Goal: Task Accomplishment & Management: Complete application form

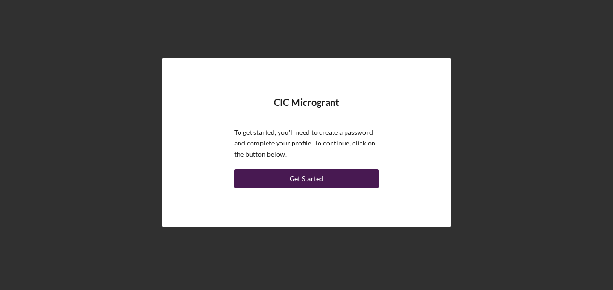
click at [309, 173] on div "Get Started" at bounding box center [307, 178] width 34 height 19
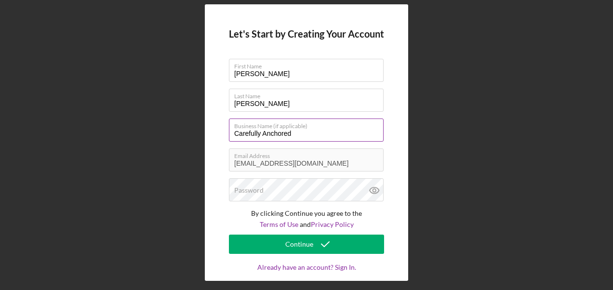
click at [244, 132] on input "Carefully Anchored" at bounding box center [306, 130] width 155 height 23
type input "CAREfully Anchored LLC"
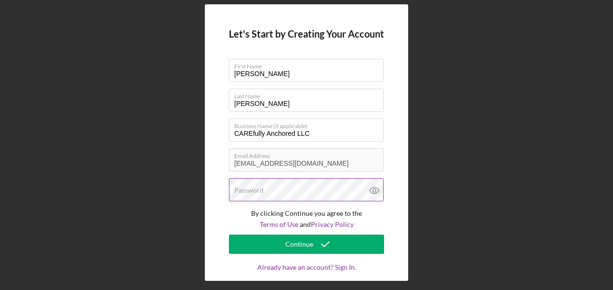
click at [265, 185] on div "Password" at bounding box center [306, 190] width 155 height 24
click at [295, 188] on label "Password" at bounding box center [308, 184] width 149 height 11
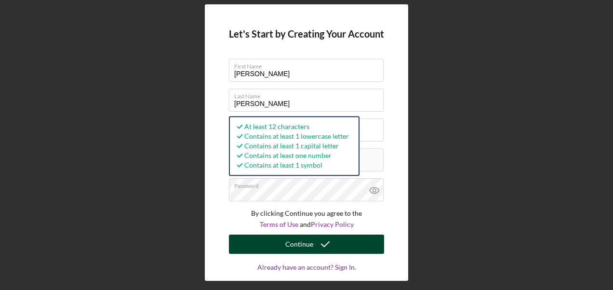
click at [308, 243] on div "Continue" at bounding box center [299, 244] width 28 height 19
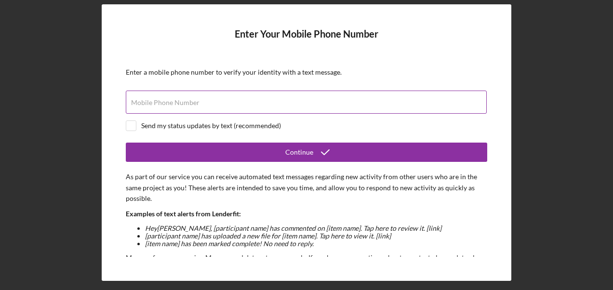
click at [186, 106] on label "Mobile Phone Number" at bounding box center [165, 103] width 68 height 8
click at [186, 106] on input "Mobile Phone Number" at bounding box center [306, 102] width 361 height 23
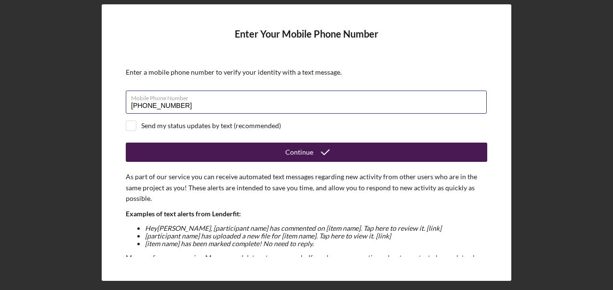
type input "[PHONE_NUMBER]"
click at [298, 155] on div "Continue" at bounding box center [299, 152] width 28 height 19
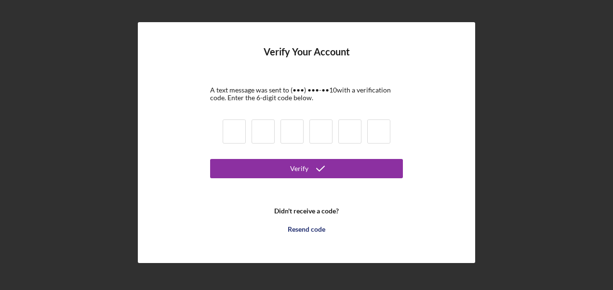
click at [225, 130] on input at bounding box center [234, 131] width 23 height 24
type input "9"
type input "3"
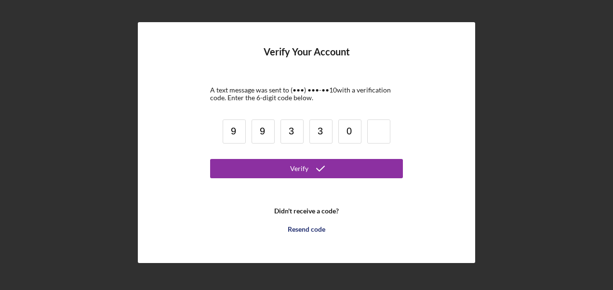
type input "0"
type input "3"
type input "9"
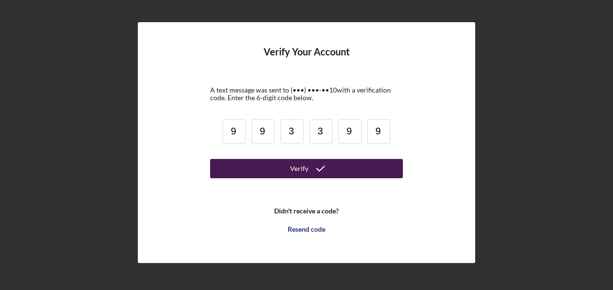
type input "9"
click at [323, 168] on icon "submit" at bounding box center [320, 169] width 24 height 24
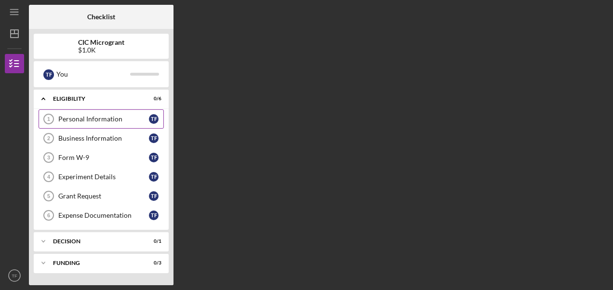
click at [124, 118] on div "Personal Information" at bounding box center [103, 119] width 91 height 8
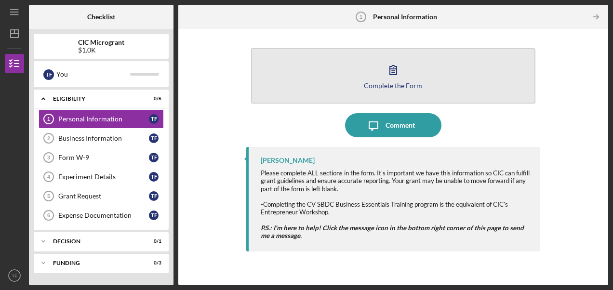
click at [389, 82] on div "Complete the Form" at bounding box center [393, 85] width 58 height 7
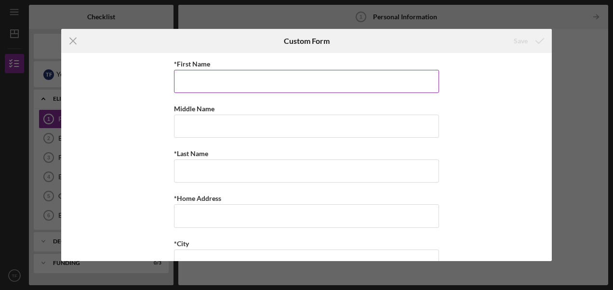
click at [199, 80] on input "*First Name" at bounding box center [306, 81] width 265 height 23
type input "[PERSON_NAME]"
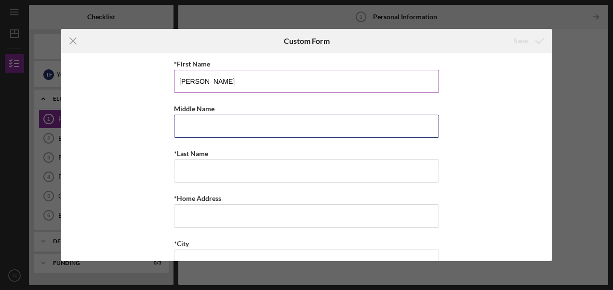
type input "Monik"
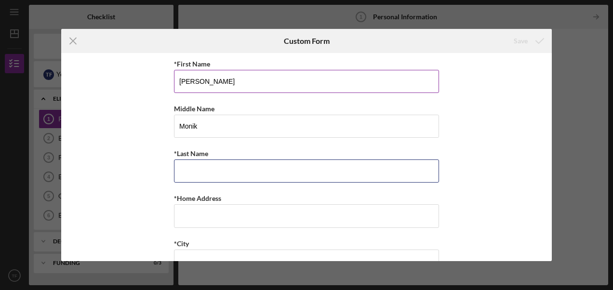
type input "[PERSON_NAME]"
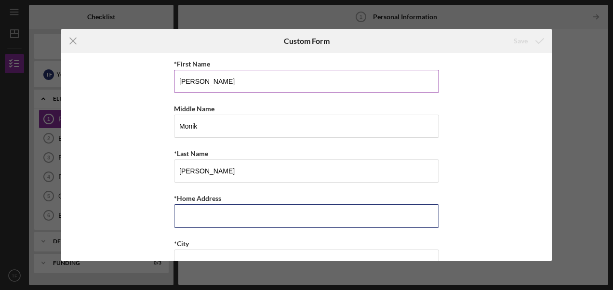
type input "[STREET_ADDRESS][PERSON_NAME]"
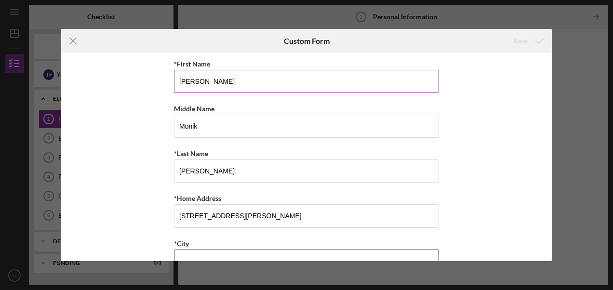
type input "[GEOGRAPHIC_DATA], [GEOGRAPHIC_DATA]"
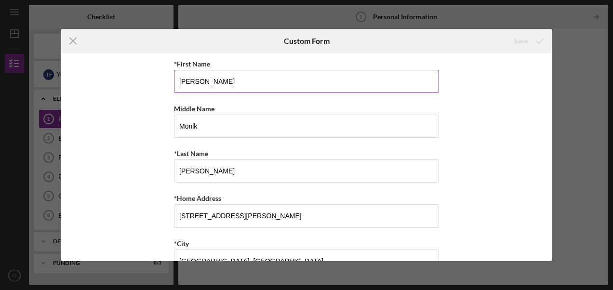
type input "24592"
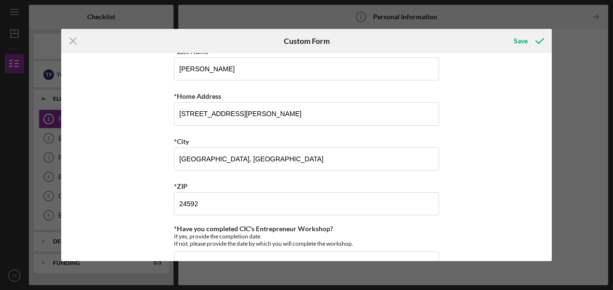
scroll to position [128, 0]
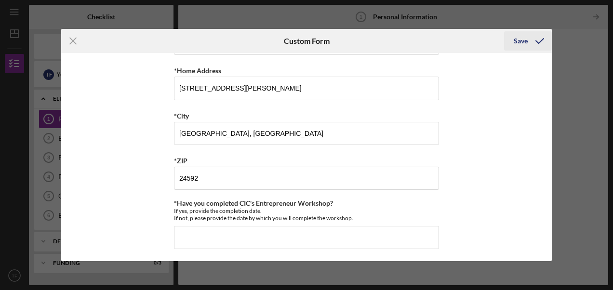
click at [520, 39] on div "Save" at bounding box center [521, 40] width 14 height 19
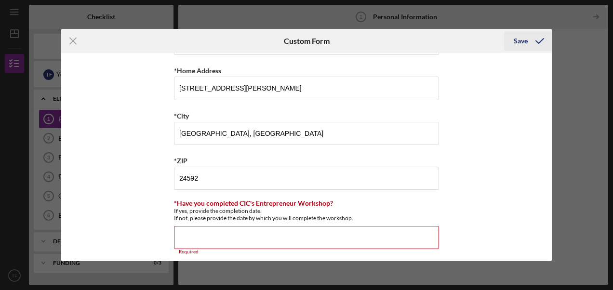
scroll to position [133, 0]
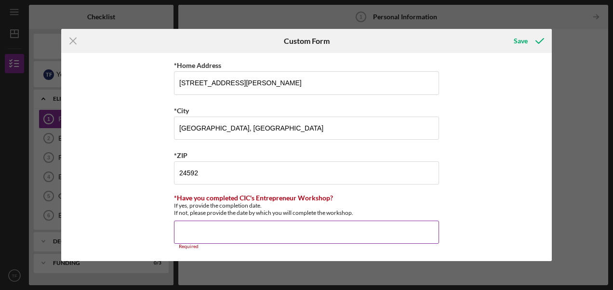
click at [239, 233] on input "*Have you completed CIC's Entrepreneur Workshop?" at bounding box center [306, 232] width 265 height 23
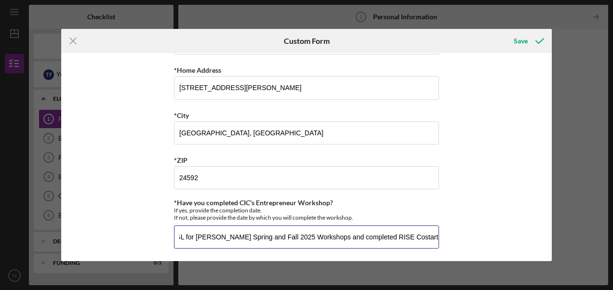
scroll to position [0, 52]
click at [406, 233] on input "Served as a WGL for [PERSON_NAME] Spring and Fall 2025 Workshops and completed …" at bounding box center [306, 236] width 265 height 23
click at [379, 233] on input "Served as a WGL for [PERSON_NAME] Spring and Fall 2025 Workshops and completed …" at bounding box center [306, 236] width 265 height 23
click at [415, 236] on input "Served as a WGL for [PERSON_NAME] Spring and Fall 2025 Workshops and completed …" at bounding box center [306, 236] width 265 height 23
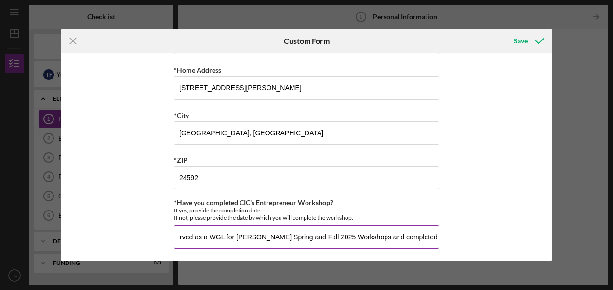
scroll to position [0, 0]
type input "Served as a WGL for [PERSON_NAME] Spring and Fall 2025 Workshops and completed …"
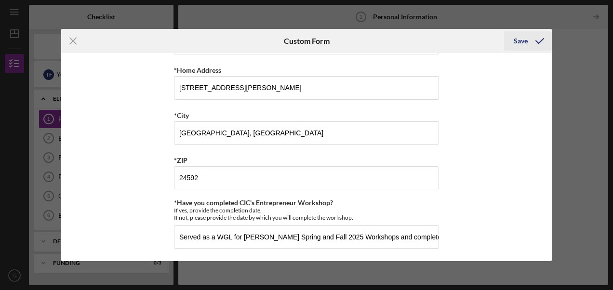
click at [527, 40] on div "Save" at bounding box center [521, 40] width 14 height 19
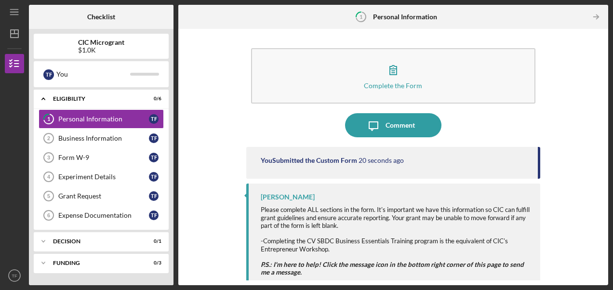
scroll to position [7, 0]
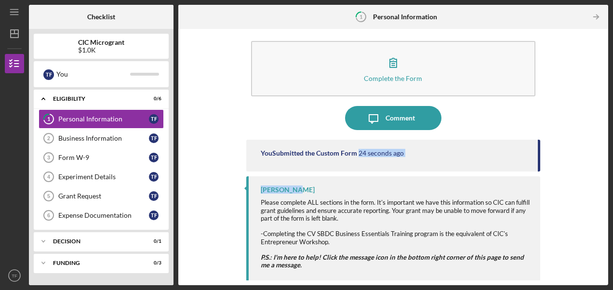
drag, startPoint x: 536, startPoint y: 146, endPoint x: 537, endPoint y: 190, distance: 43.4
click at [537, 190] on div "You Submitted the Custom Form 24 seconds ago [PERSON_NAME] Please complete ALL …" at bounding box center [393, 202] width 294 height 124
drag, startPoint x: 537, startPoint y: 190, endPoint x: 535, endPoint y: 243, distance: 53.1
click at [535, 243] on div "[PERSON_NAME] Please complete ALL sections in the form. It's important we have …" at bounding box center [393, 228] width 294 height 105
drag, startPoint x: 535, startPoint y: 153, endPoint x: 537, endPoint y: 174, distance: 21.8
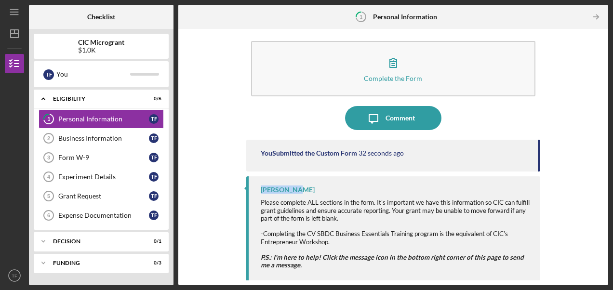
click at [537, 174] on div "You Submitted the Custom Form 32 seconds ago [PERSON_NAME] Please complete ALL …" at bounding box center [393, 202] width 294 height 124
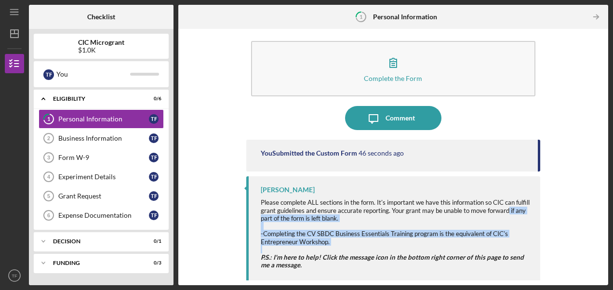
drag, startPoint x: 597, startPoint y: 212, endPoint x: 597, endPoint y: 248, distance: 35.7
click at [597, 248] on div "Complete the Form Form Icon/Message Comment You Submitted the Custom Form 46 se…" at bounding box center [393, 157] width 420 height 247
drag, startPoint x: 597, startPoint y: 248, endPoint x: 568, endPoint y: 240, distance: 30.3
click at [568, 240] on div "Complete the Form Form Icon/Message Comment You Submitted the Custom Form 48 se…" at bounding box center [393, 157] width 420 height 247
click at [568, 240] on div "Complete the Form Form Icon/Message Comment You Submitted the Custom Form 49 se…" at bounding box center [393, 157] width 420 height 247
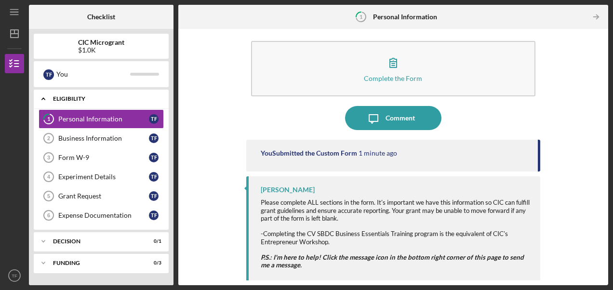
click at [41, 99] on icon "Icon/Expander" at bounding box center [43, 98] width 19 height 19
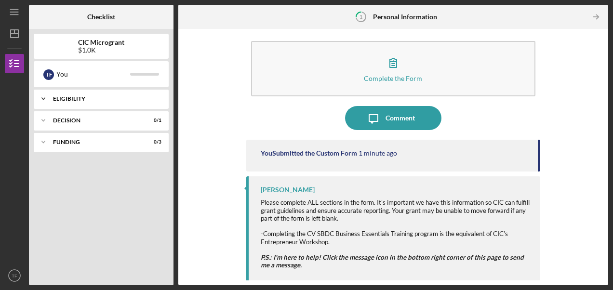
click at [41, 99] on icon "Icon/Expander" at bounding box center [43, 98] width 19 height 19
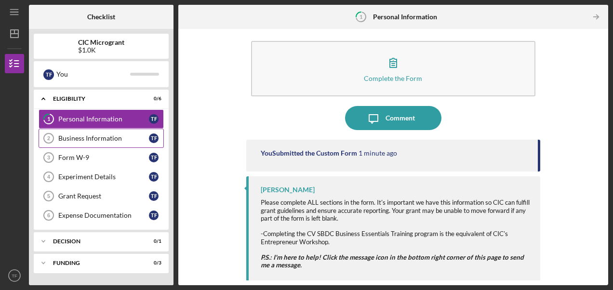
click at [128, 140] on div "Business Information" at bounding box center [103, 138] width 91 height 8
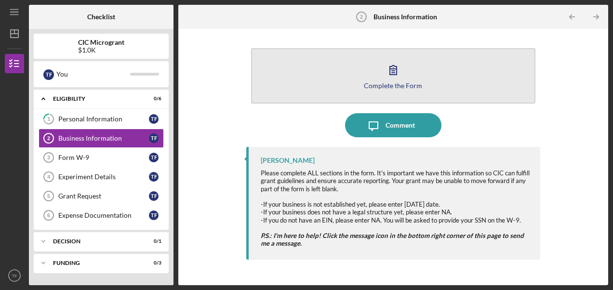
click at [393, 71] on icon "button" at bounding box center [393, 70] width 24 height 24
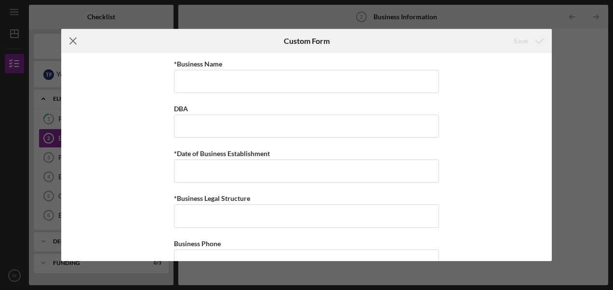
click at [67, 38] on icon "Icon/Menu Close" at bounding box center [73, 41] width 24 height 24
